Goal: Navigation & Orientation: Find specific page/section

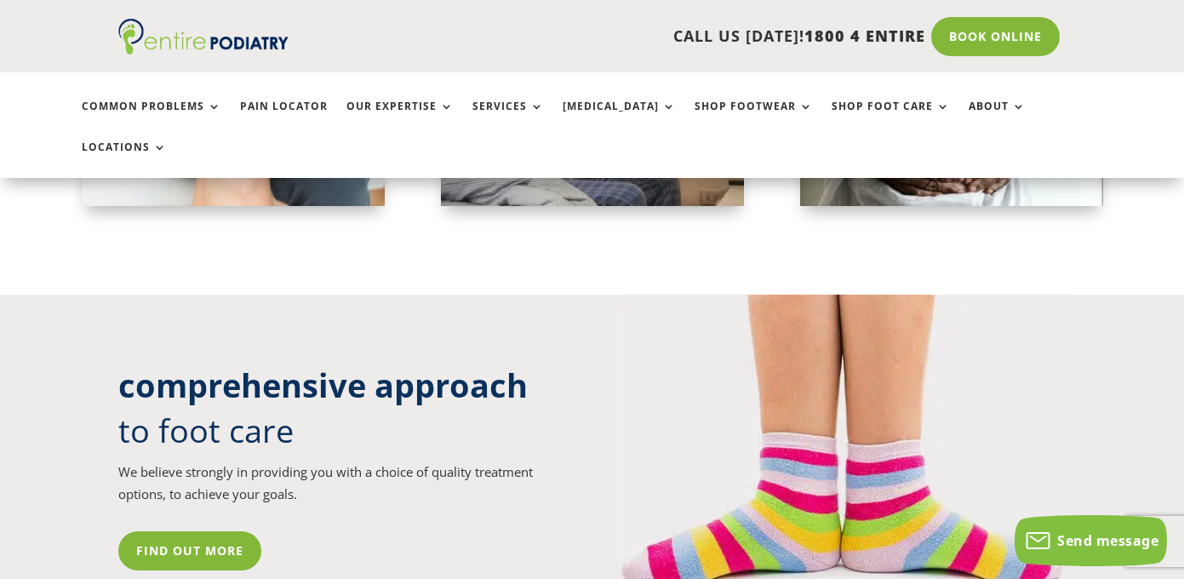
scroll to position [5360, 0]
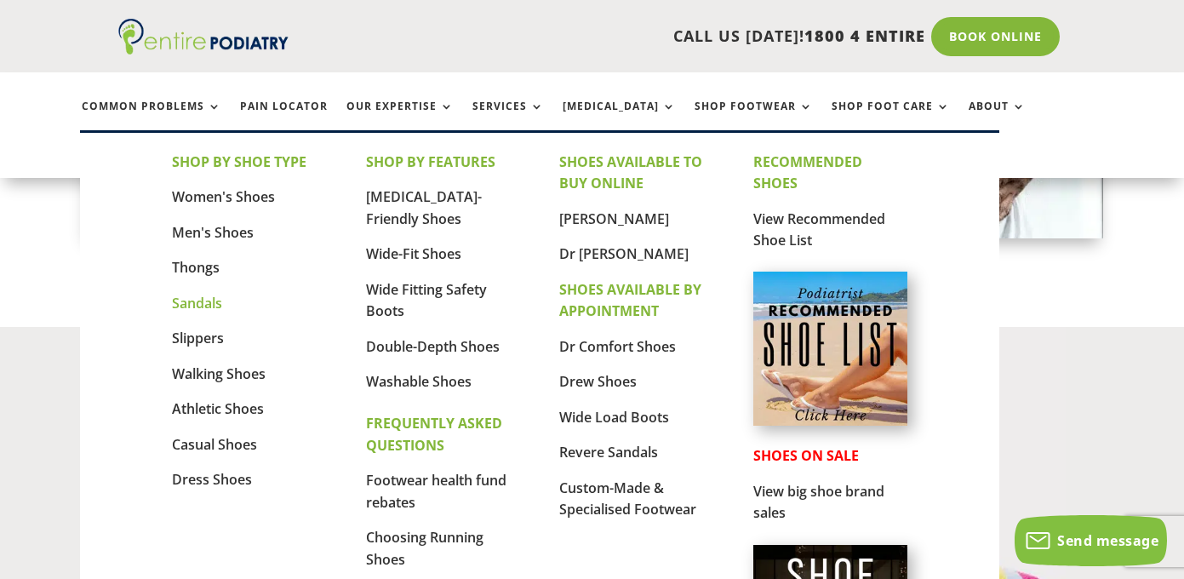
click at [197, 303] on link "Sandals" at bounding box center [197, 303] width 50 height 19
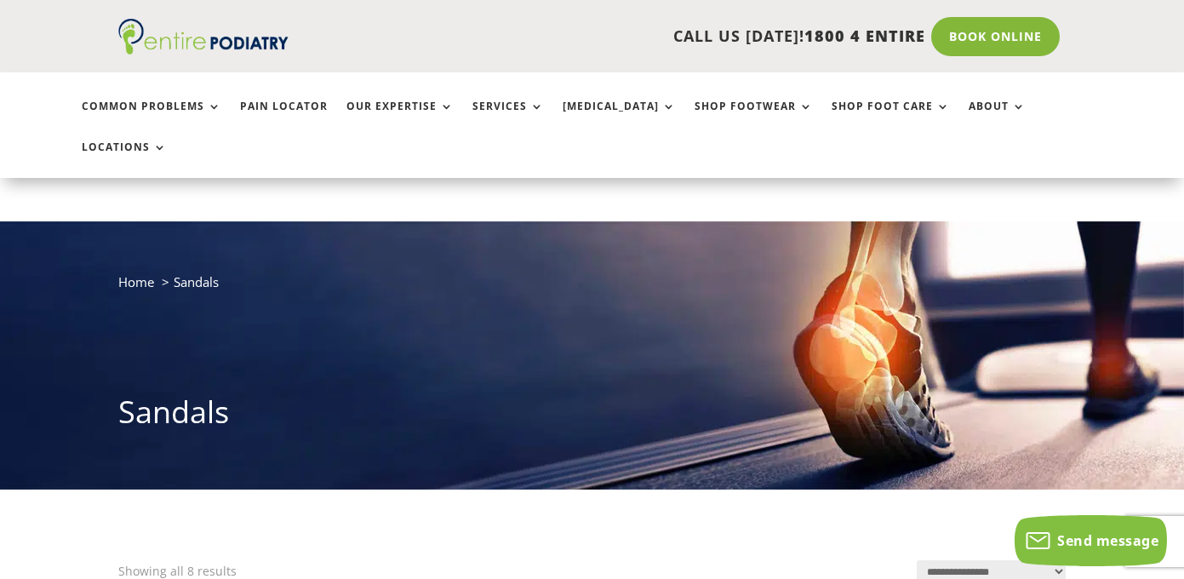
scroll to position [66, 0]
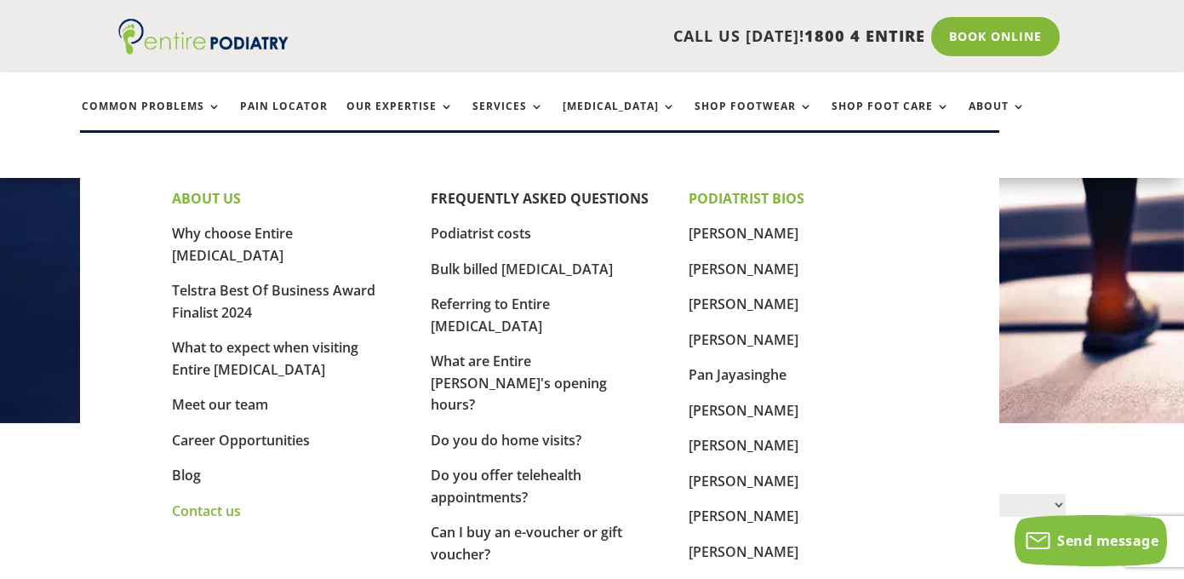
click at [210, 501] on link "Contact us" at bounding box center [206, 510] width 69 height 19
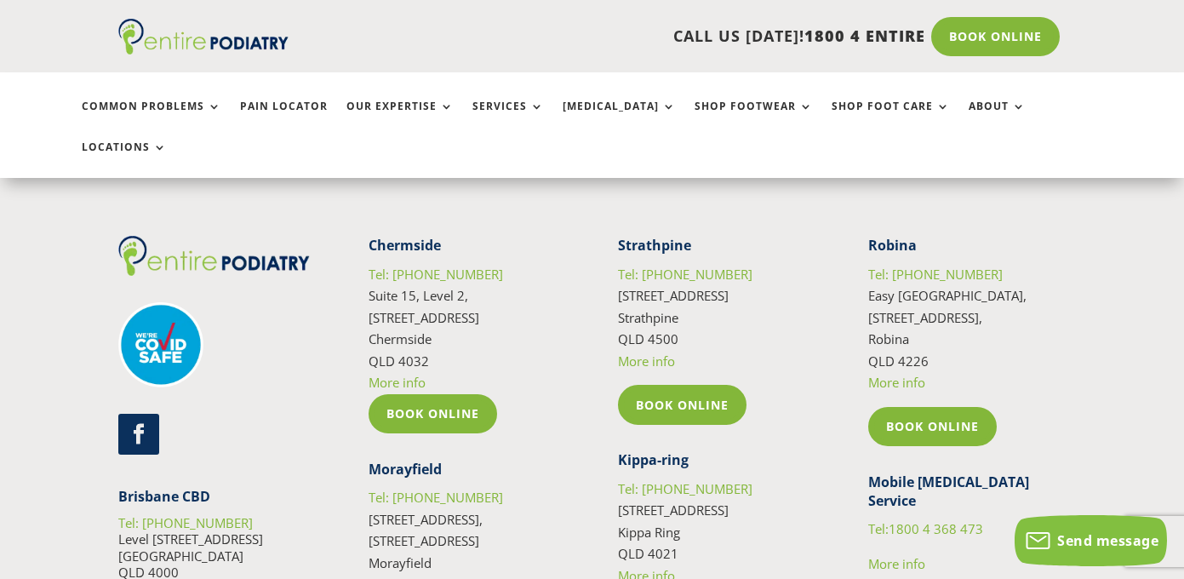
scroll to position [2976, 0]
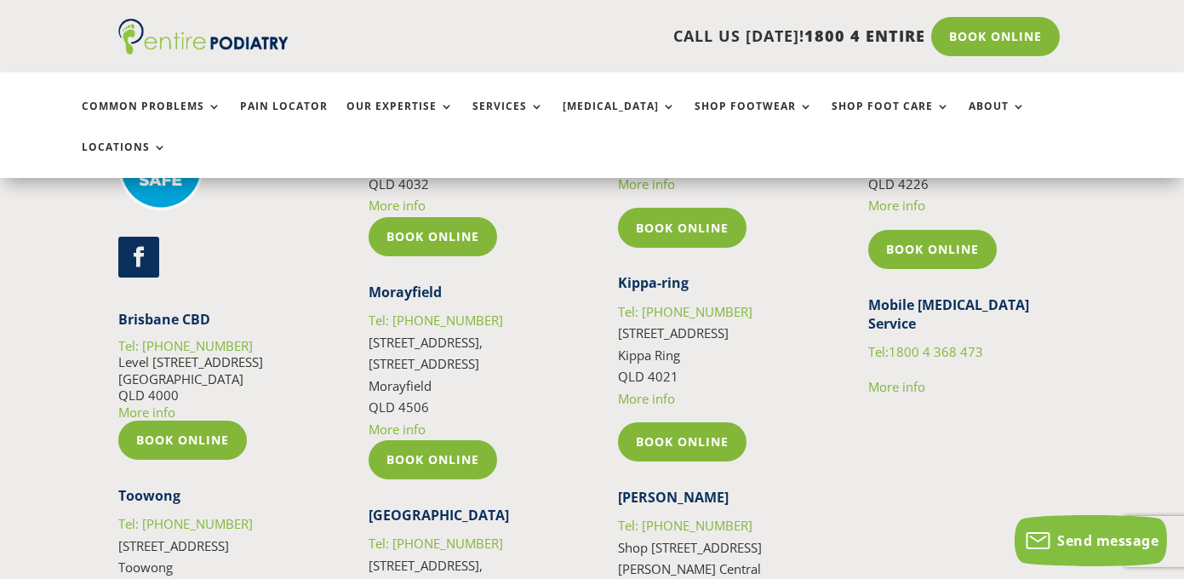
click at [157, 403] on link "More info" at bounding box center [146, 411] width 57 height 17
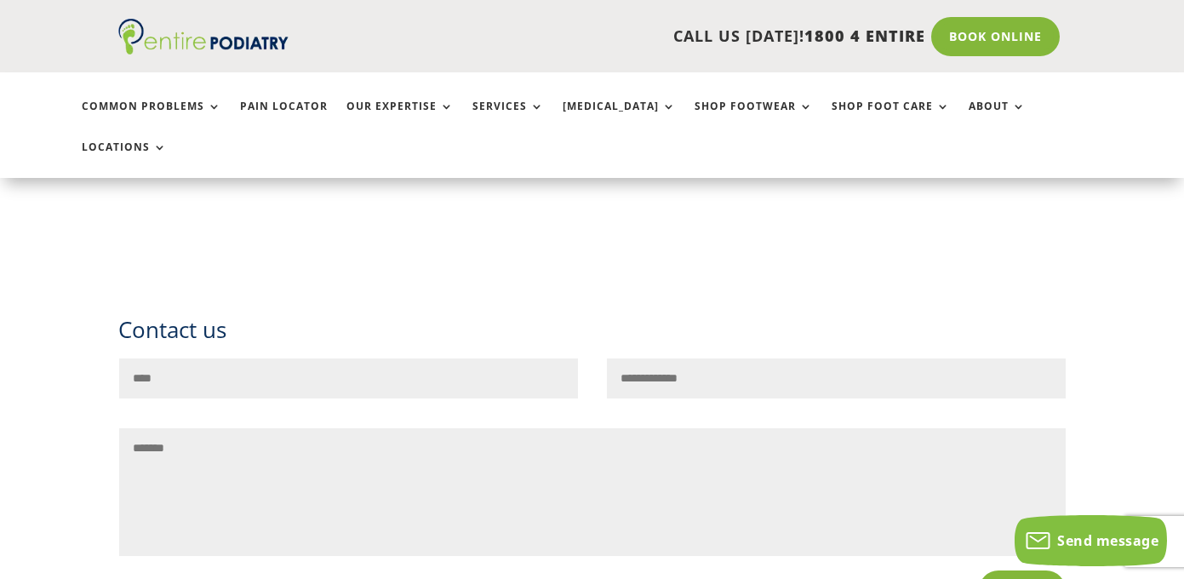
scroll to position [8964, 0]
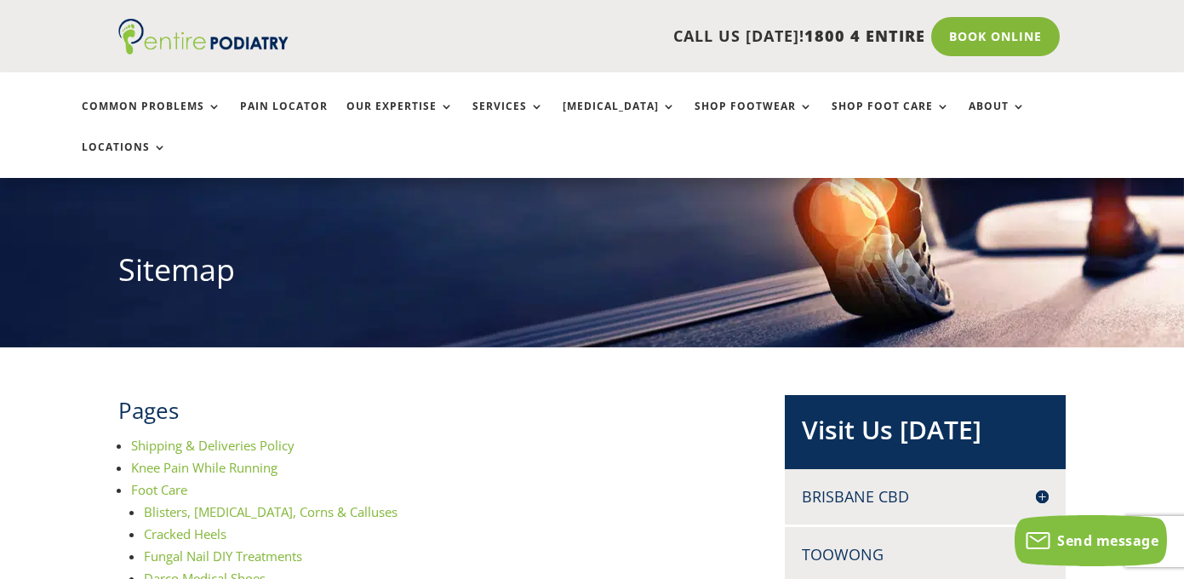
scroll to position [150, 0]
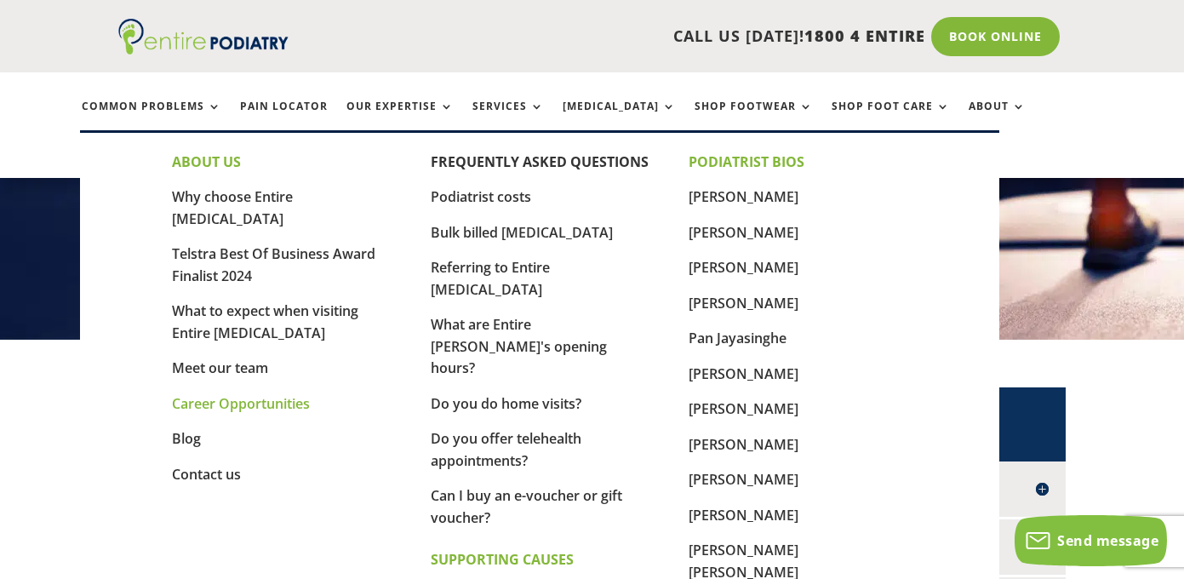
click at [269, 394] on link "Career Opportunities" at bounding box center [241, 403] width 138 height 19
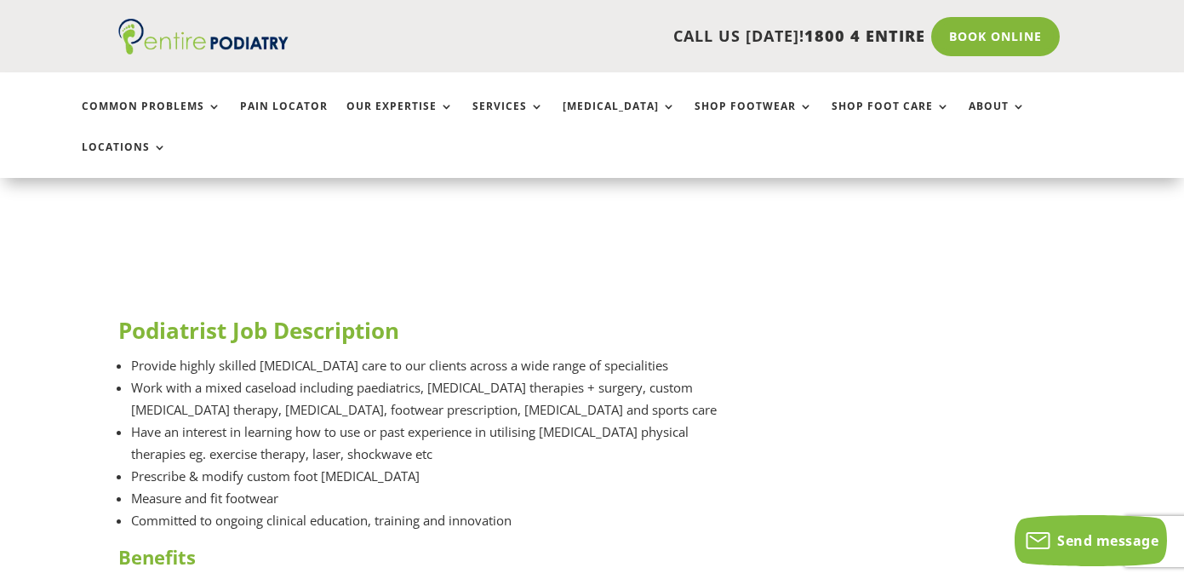
scroll to position [2316, 0]
